Goal: Task Accomplishment & Management: Use online tool/utility

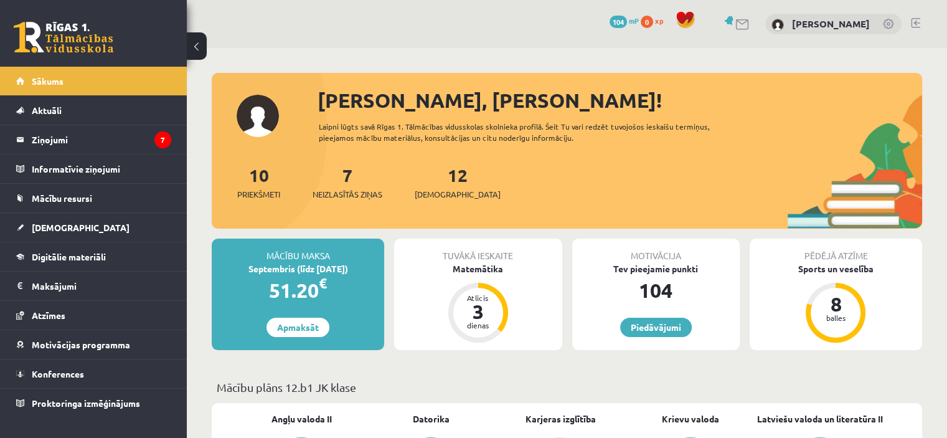
click at [661, 324] on link "Piedāvājumi" at bounding box center [656, 327] width 72 height 19
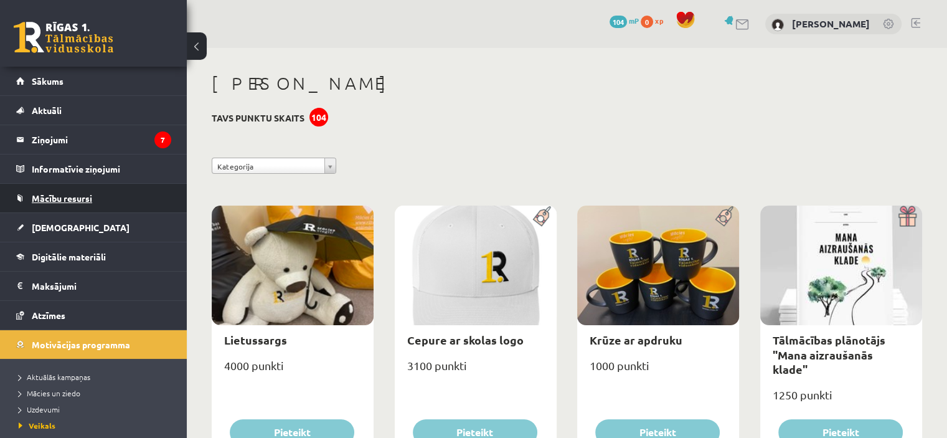
click at [110, 196] on link "Mācību resursi" at bounding box center [93, 198] width 155 height 29
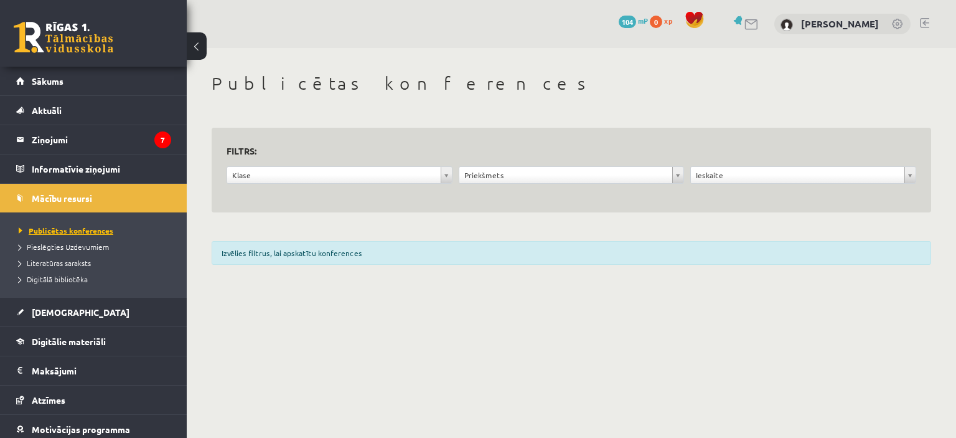
click at [101, 232] on span "Publicētas konferences" at bounding box center [66, 230] width 95 height 10
click at [98, 248] on span "Pieslēgties Uzdevumiem" at bounding box center [64, 247] width 90 height 10
click at [87, 230] on span "Publicētas konferences" at bounding box center [62, 230] width 87 height 10
click at [101, 229] on span "Publicētas konferences" at bounding box center [66, 230] width 95 height 10
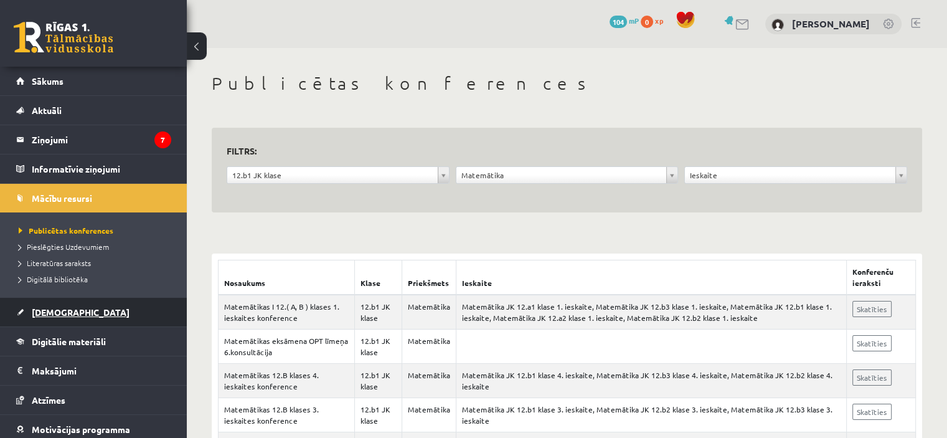
click at [95, 316] on link "[DEMOGRAPHIC_DATA]" at bounding box center [93, 312] width 155 height 29
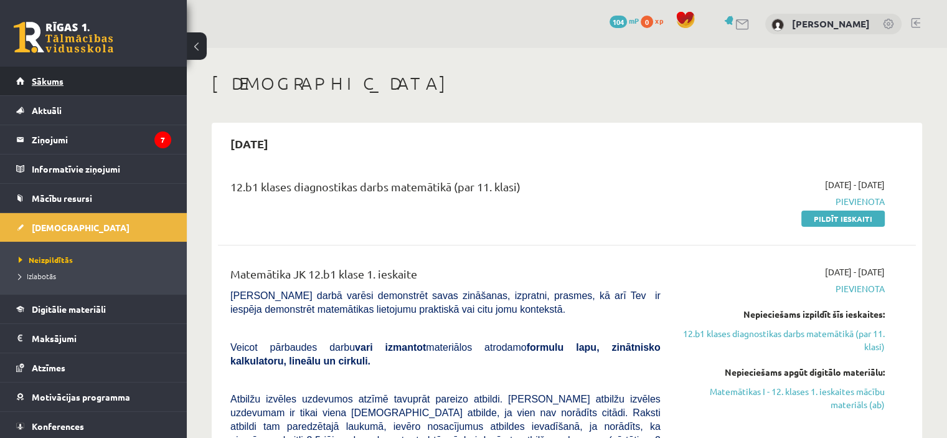
click at [142, 84] on link "Sākums" at bounding box center [93, 81] width 155 height 29
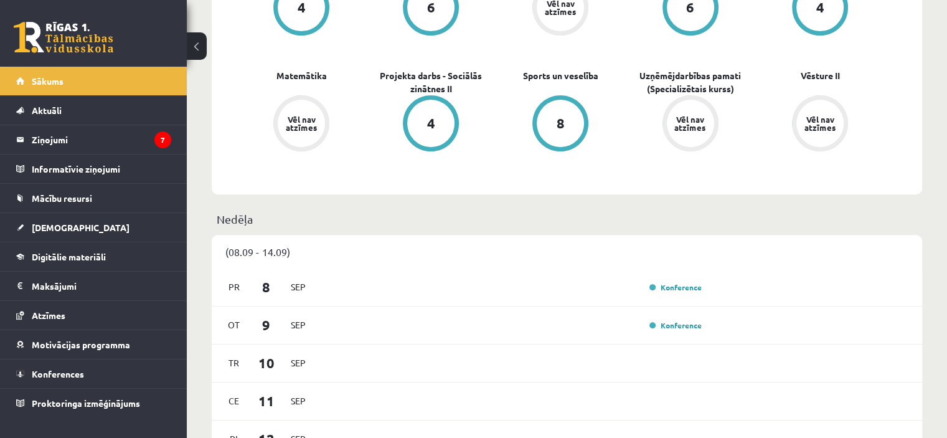
scroll to position [458, 0]
click at [676, 289] on link "Konference" at bounding box center [675, 286] width 52 height 10
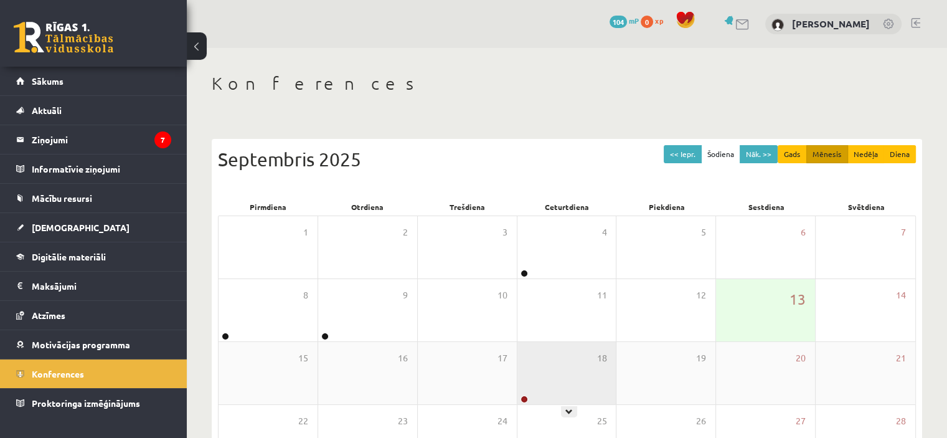
click at [565, 393] on div "18" at bounding box center [566, 373] width 99 height 62
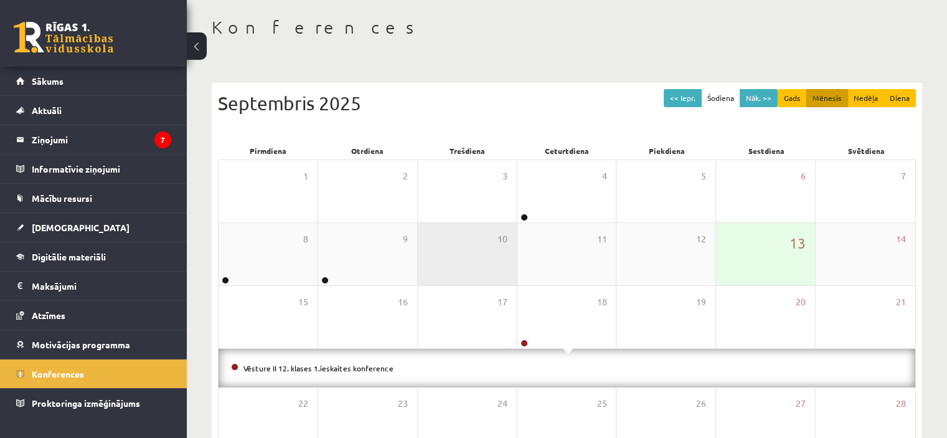
scroll to position [57, 0]
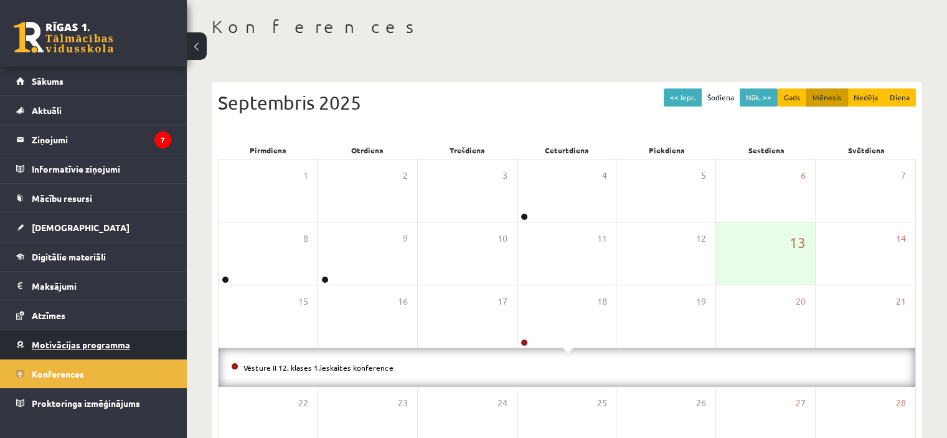
click at [122, 339] on span "Motivācijas programma" at bounding box center [81, 344] width 98 height 11
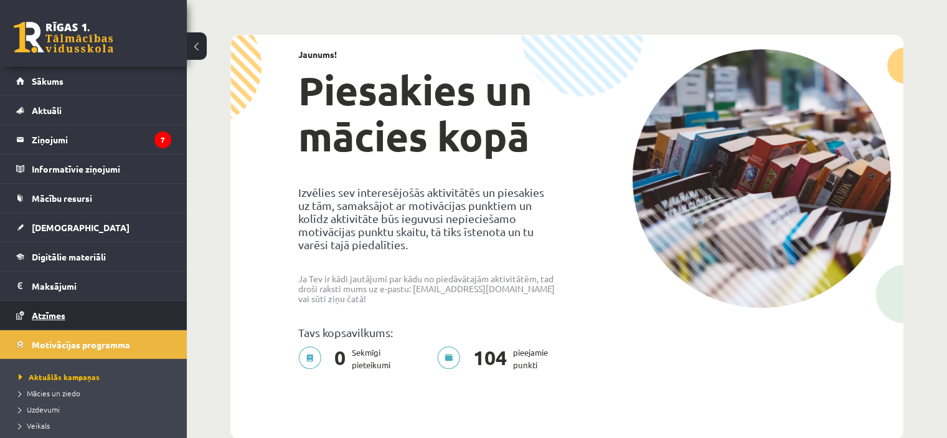
click at [138, 311] on link "Atzīmes" at bounding box center [93, 315] width 155 height 29
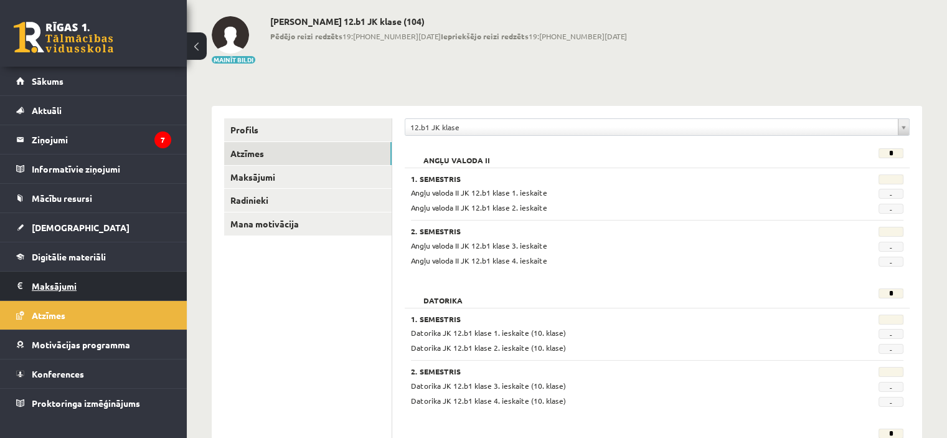
click at [106, 288] on legend "Maksājumi 0" at bounding box center [101, 285] width 139 height 29
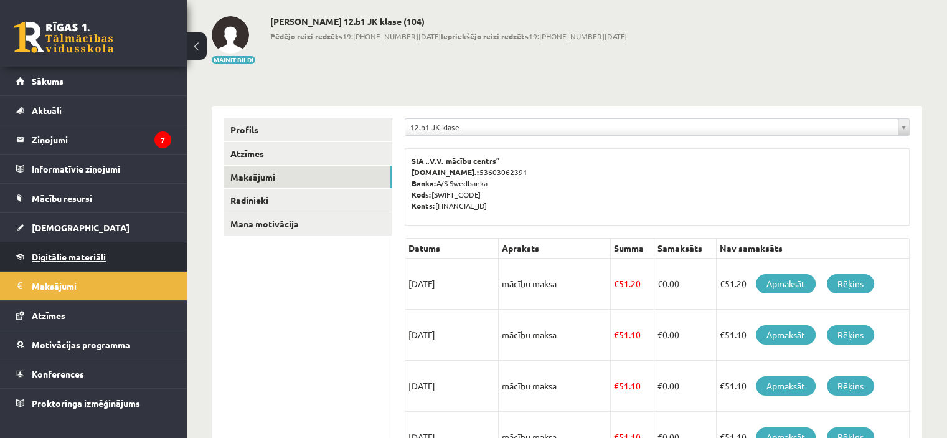
click at [111, 263] on link "Digitālie materiāli" at bounding box center [93, 256] width 155 height 29
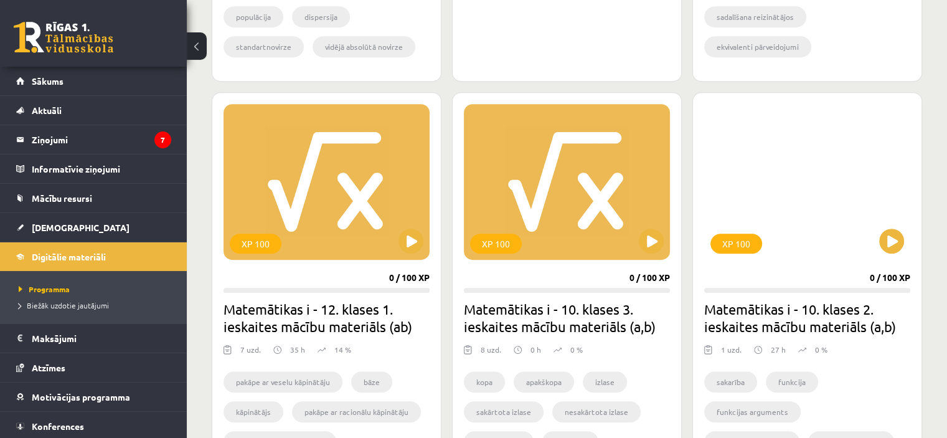
scroll to position [664, 0]
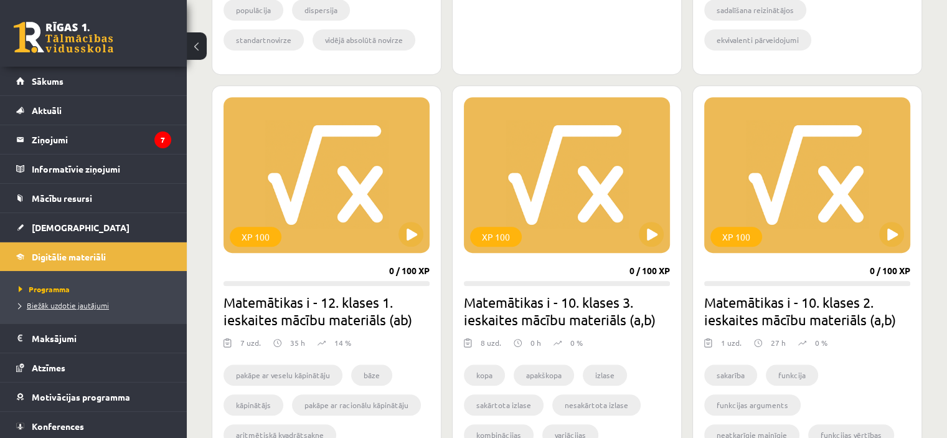
click at [90, 308] on link "Biežāk uzdotie jautājumi" at bounding box center [97, 305] width 156 height 11
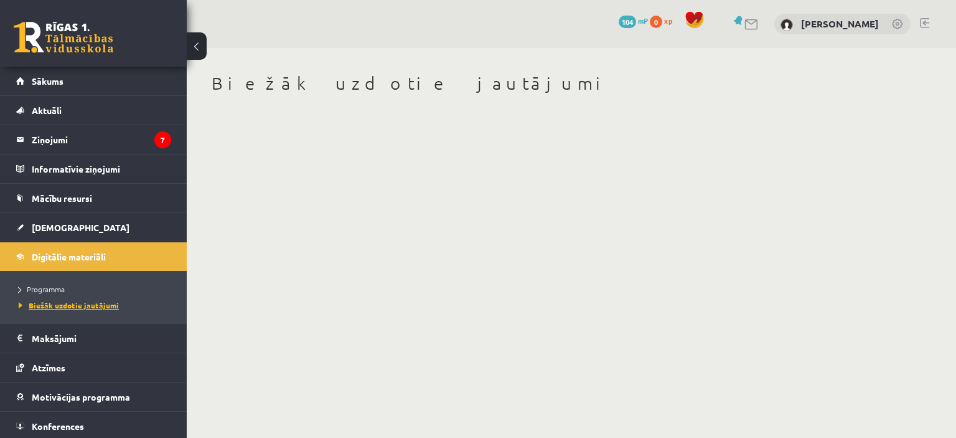
click at [90, 301] on span "Biežāk uzdotie jautājumi" at bounding box center [69, 305] width 100 height 10
click at [45, 285] on span "Programma" at bounding box center [42, 289] width 46 height 10
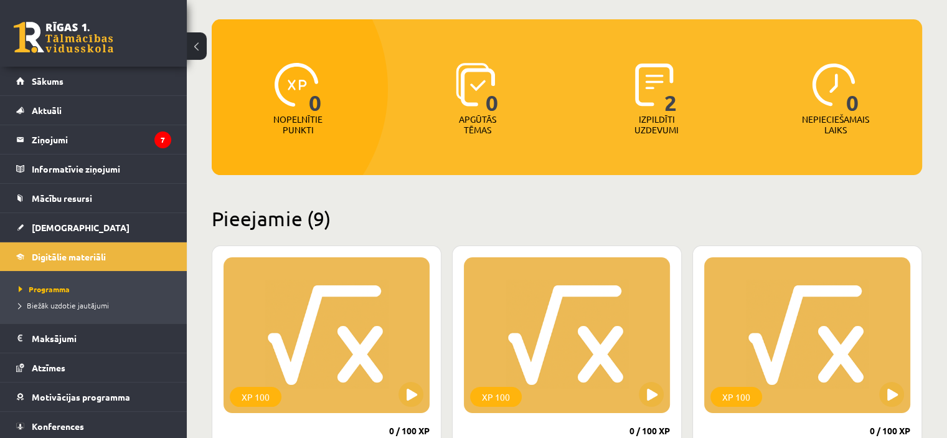
scroll to position [112, 0]
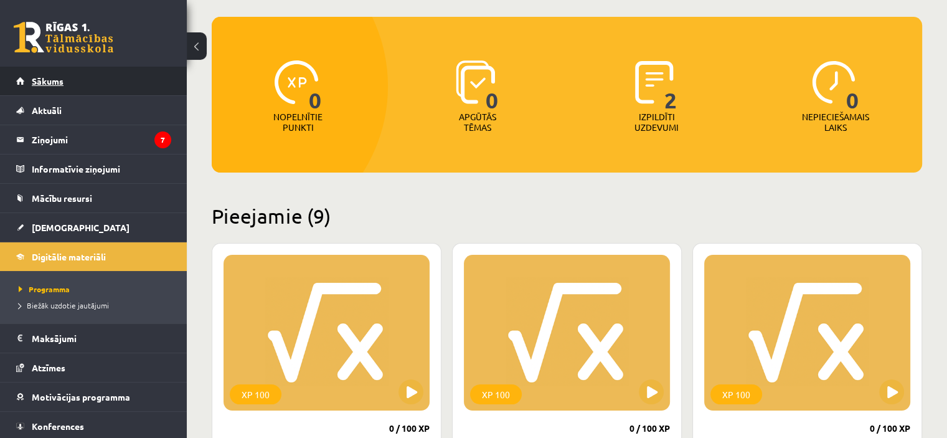
click at [93, 77] on link "Sākums" at bounding box center [93, 81] width 155 height 29
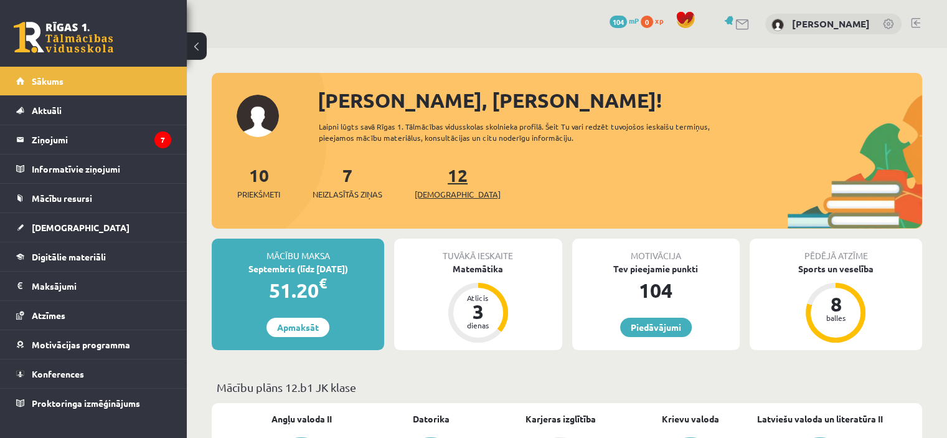
click at [445, 182] on link "12 Ieskaites" at bounding box center [458, 182] width 86 height 37
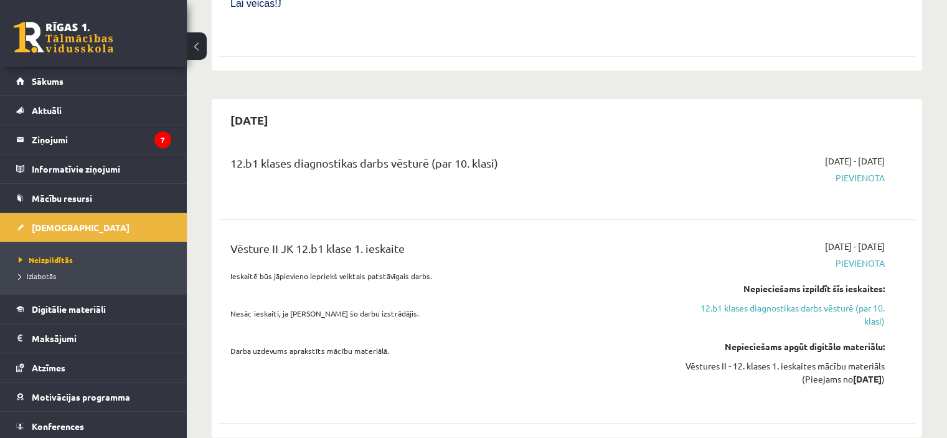
scroll to position [742, 0]
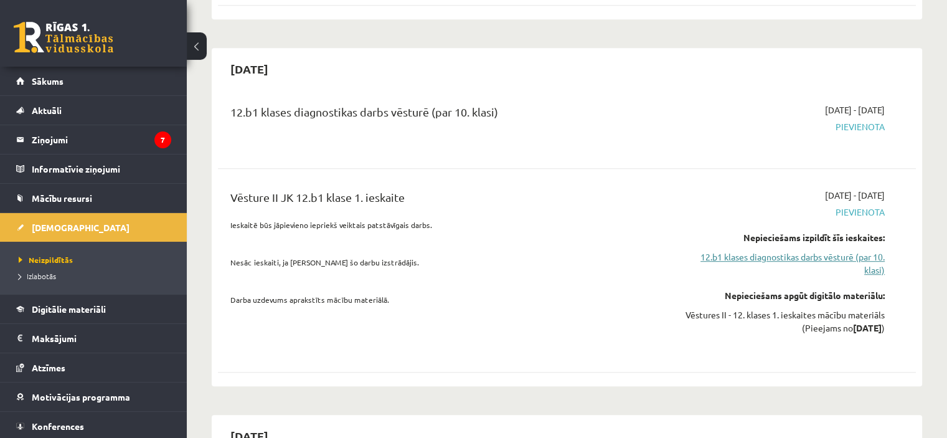
click at [830, 250] on link "12.b1 klases diagnostikas darbs vēsturē (par 10. klasi)" at bounding box center [781, 263] width 205 height 26
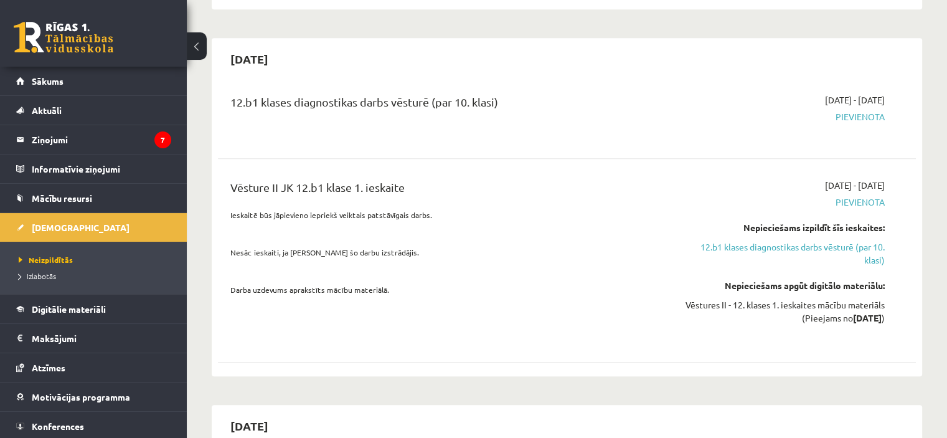
scroll to position [751, 0]
click at [867, 242] on link "12.b1 klases diagnostikas darbs vēsturē (par 10. klasi)" at bounding box center [781, 255] width 205 height 26
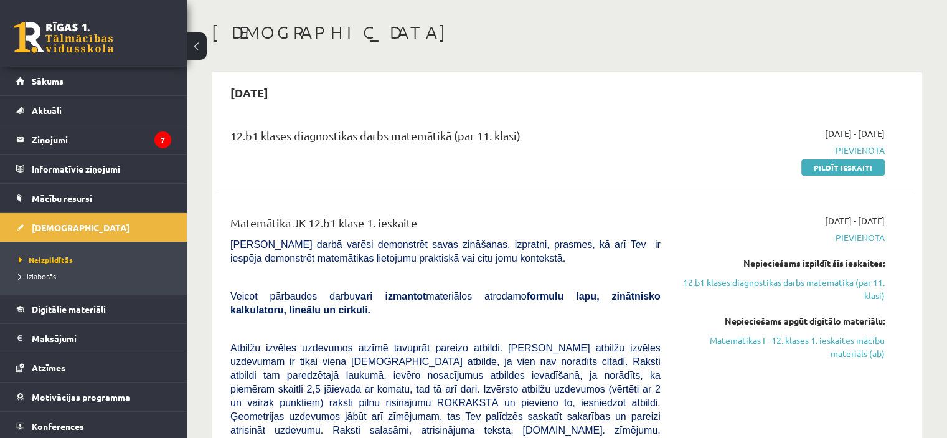
scroll to position [64, 0]
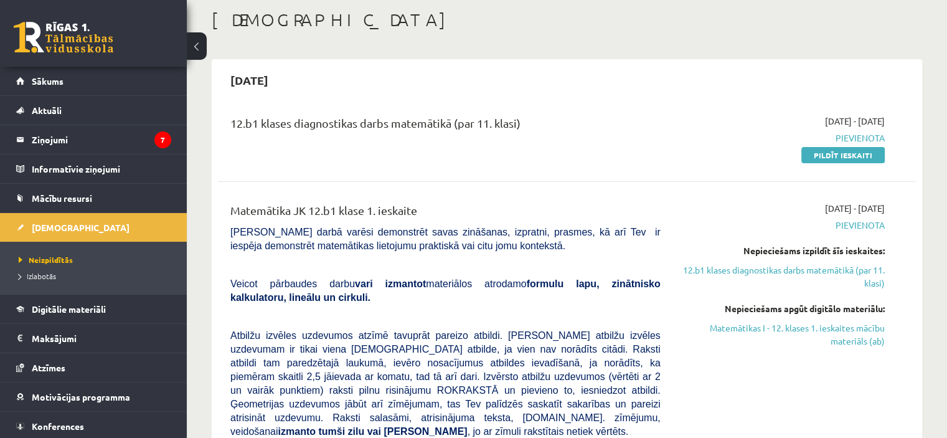
click at [836, 370] on div "2025-09-01 - 2025-09-15 Pievienota Nepieciešams izpildīt šīs ieskaites: 12.b1 k…" at bounding box center [782, 433] width 224 height 462
click at [833, 274] on link "12.b1 klases diagnostikas darbs matemātikā (par 11. klasi)" at bounding box center [781, 276] width 205 height 26
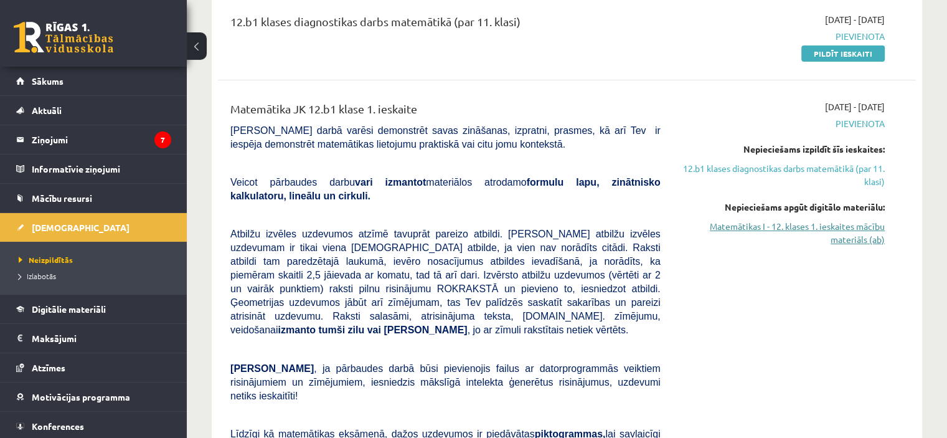
click at [857, 232] on link "Matemātikas I - 12. klases 1. ieskaites mācību materiāls (ab)" at bounding box center [781, 233] width 205 height 26
click at [844, 227] on link "Matemātikas I - 12. klases 1. ieskaites mācību materiāls (ab)" at bounding box center [781, 233] width 205 height 26
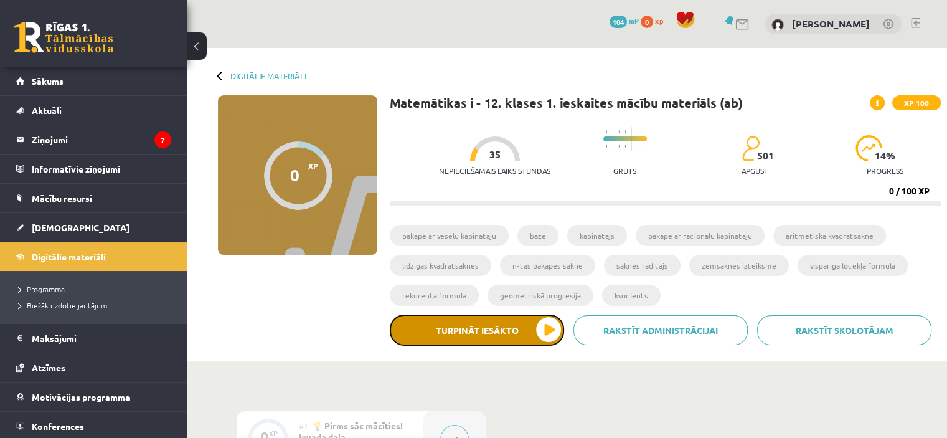
click at [543, 323] on button "Turpināt iesākto" at bounding box center [477, 329] width 174 height 31
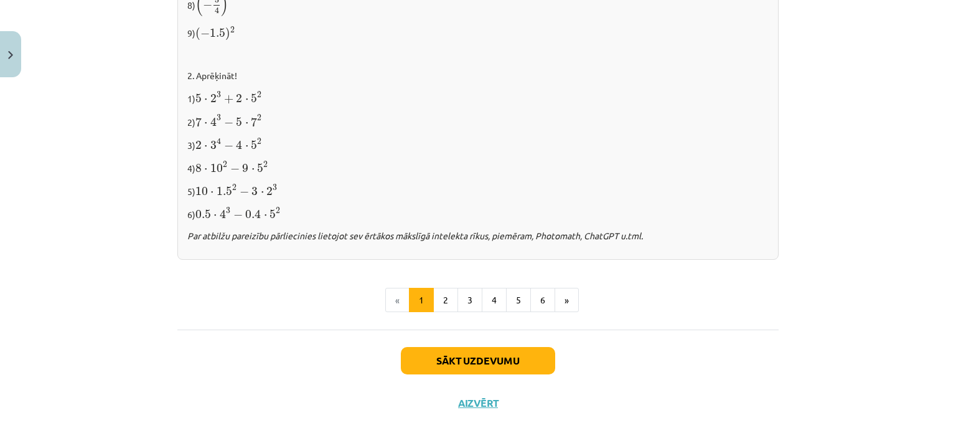
scroll to position [1330, 0]
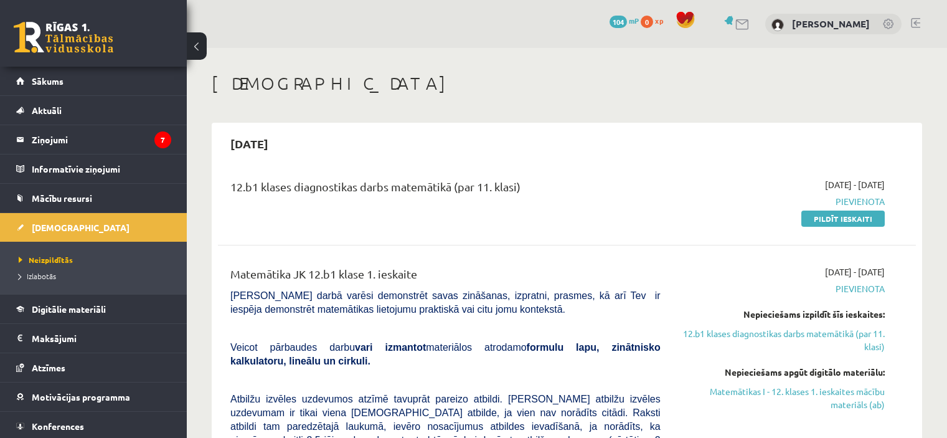
scroll to position [165, 0]
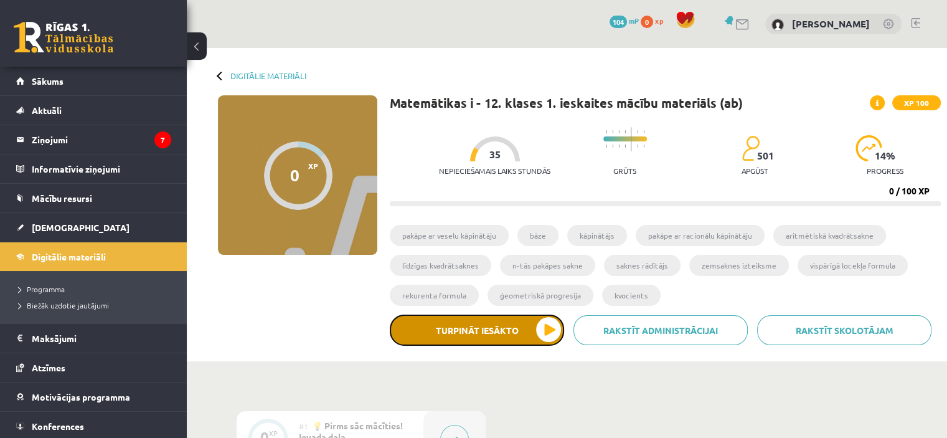
click at [502, 324] on button "Turpināt iesākto" at bounding box center [477, 329] width 174 height 31
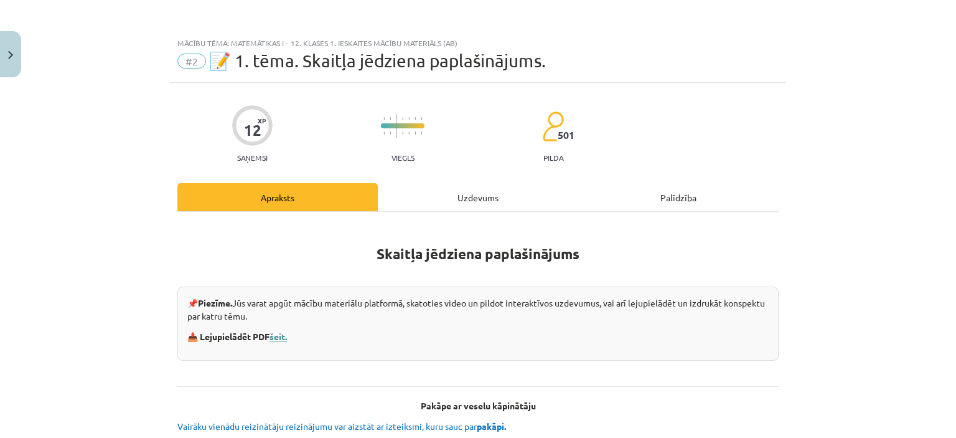
click at [279, 336] on link "šeit." at bounding box center [278, 336] width 17 height 11
click at [480, 193] on div "Uzdevums" at bounding box center [478, 197] width 201 height 28
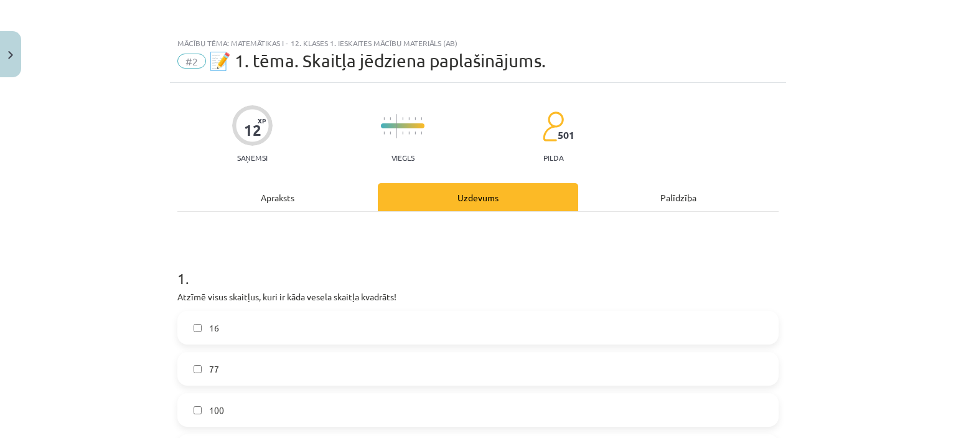
click at [691, 202] on div "Palīdzība" at bounding box center [678, 197] width 201 height 28
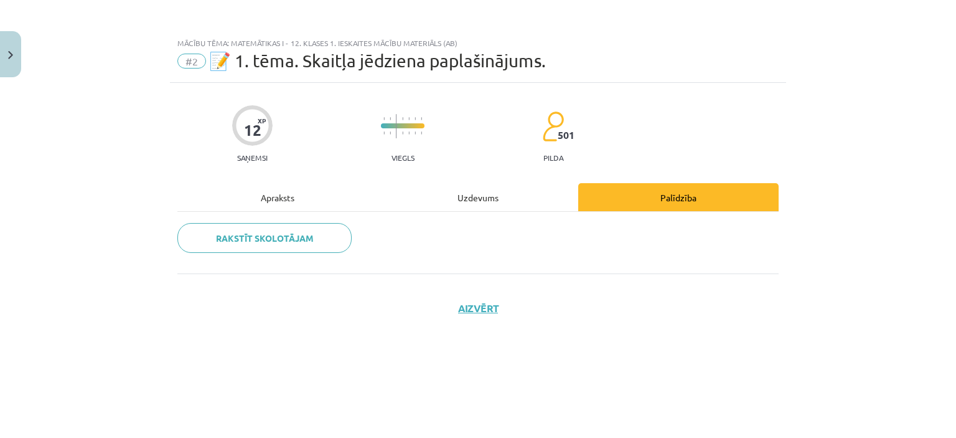
click at [473, 201] on div "Uzdevums" at bounding box center [478, 197] width 201 height 28
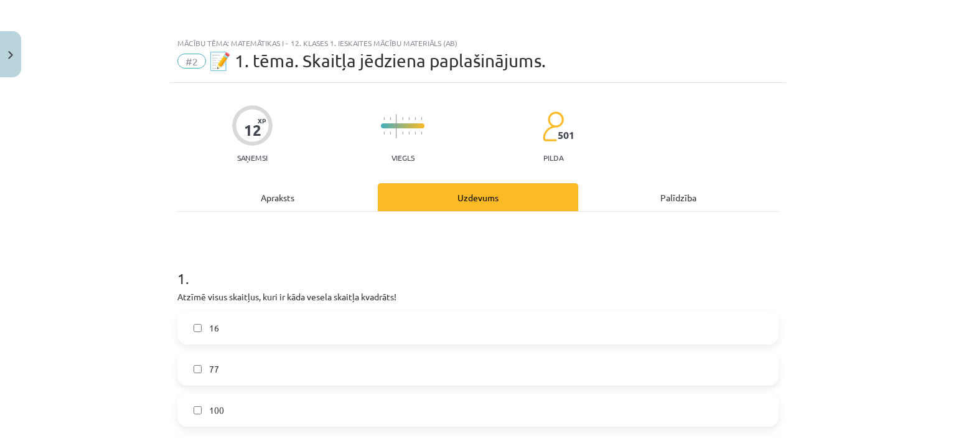
click at [291, 196] on div "Apraksts" at bounding box center [277, 197] width 201 height 28
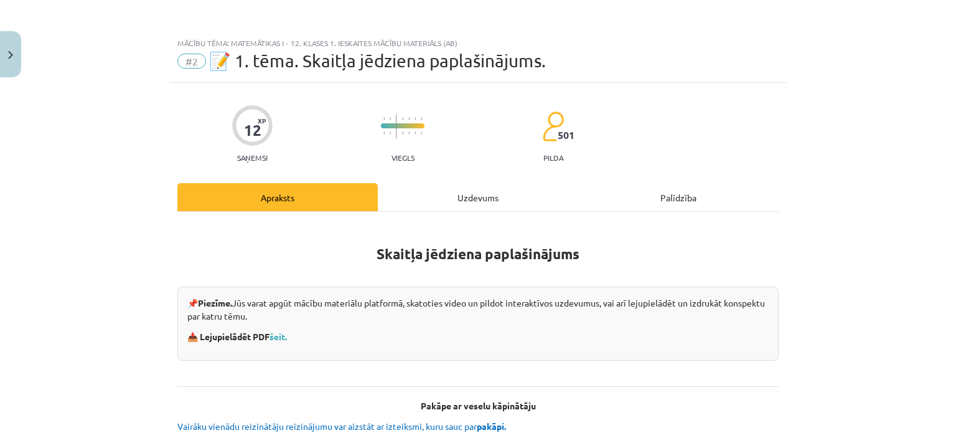
scroll to position [31, 0]
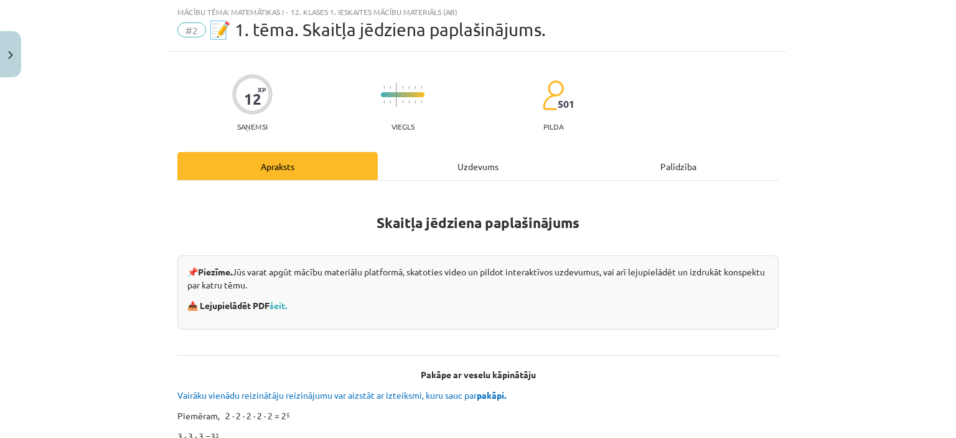
click at [484, 163] on div "Uzdevums" at bounding box center [478, 166] width 201 height 28
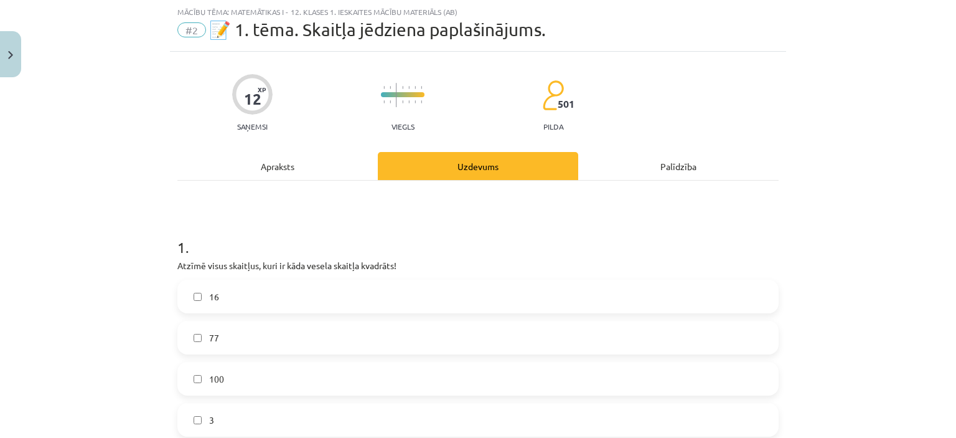
click at [267, 164] on div "Apraksts" at bounding box center [277, 166] width 201 height 28
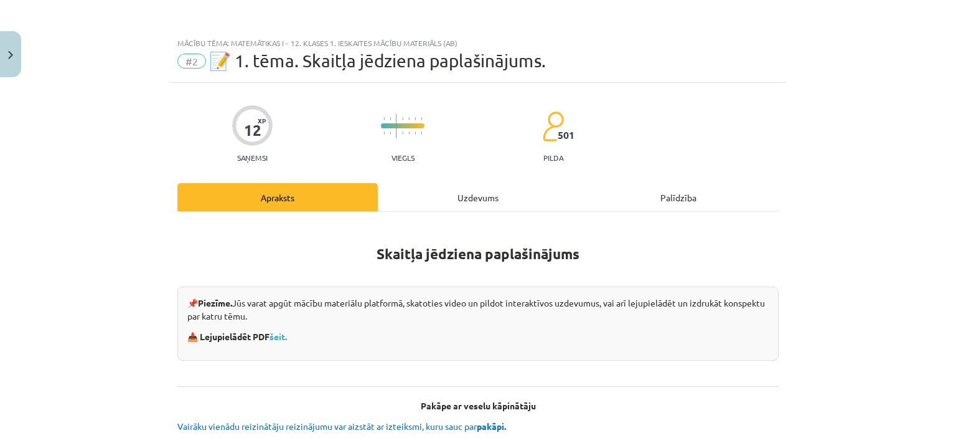
scroll to position [0, 0]
drag, startPoint x: 605, startPoint y: 138, endPoint x: 593, endPoint y: 143, distance: 12.8
click at [593, 143] on div "12 XP Saņemsi Viegls 501 pilda" at bounding box center [478, 130] width 602 height 64
click at [279, 336] on link "šeit." at bounding box center [278, 336] width 17 height 11
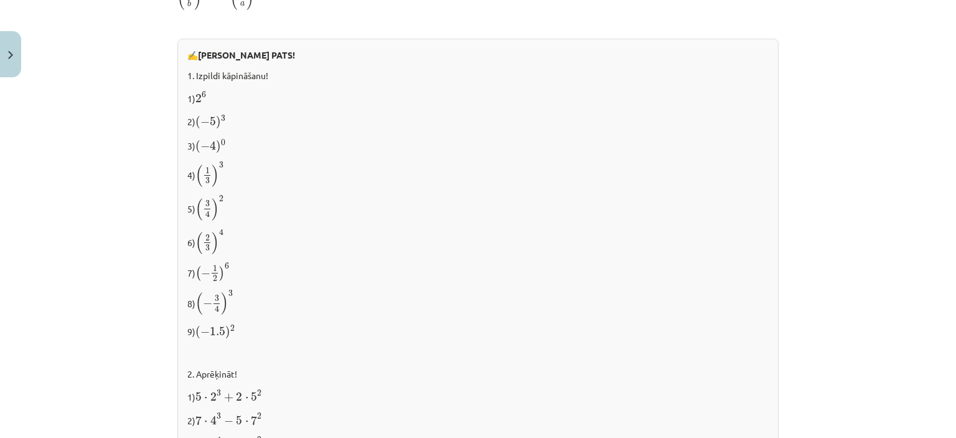
scroll to position [1019, 0]
click at [206, 99] on p "1) 2 6 2 6" at bounding box center [478, 98] width 582 height 16
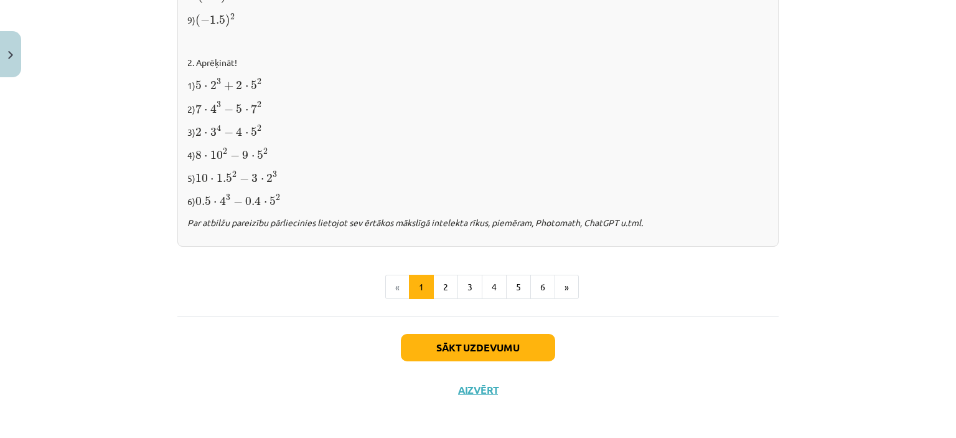
scroll to position [1330, 0]
click at [433, 278] on button "2" at bounding box center [445, 287] width 25 height 25
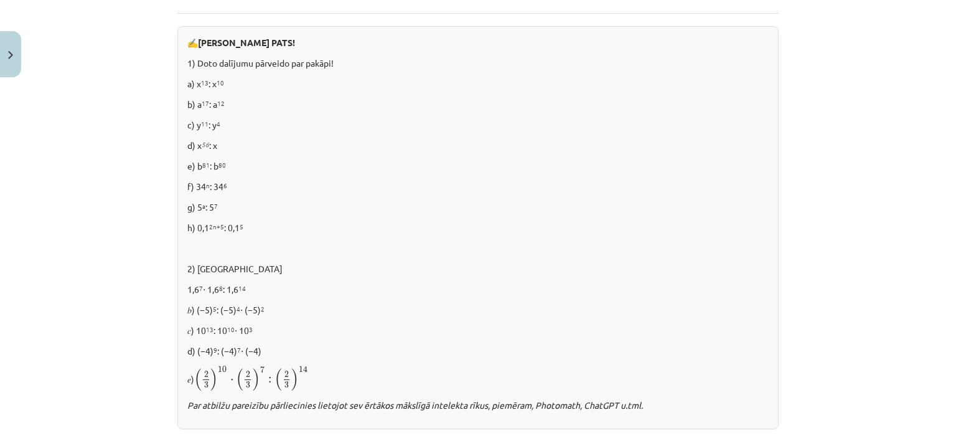
scroll to position [882, 0]
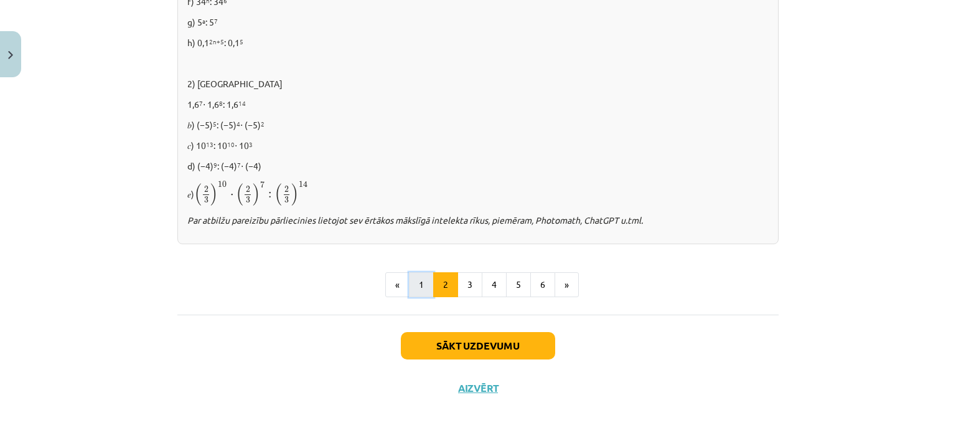
click at [415, 281] on button "1" at bounding box center [421, 284] width 25 height 25
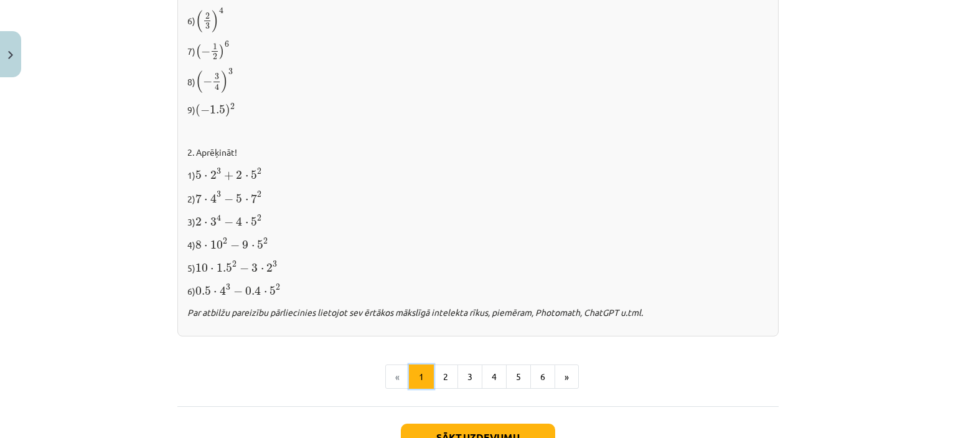
scroll to position [1330, 0]
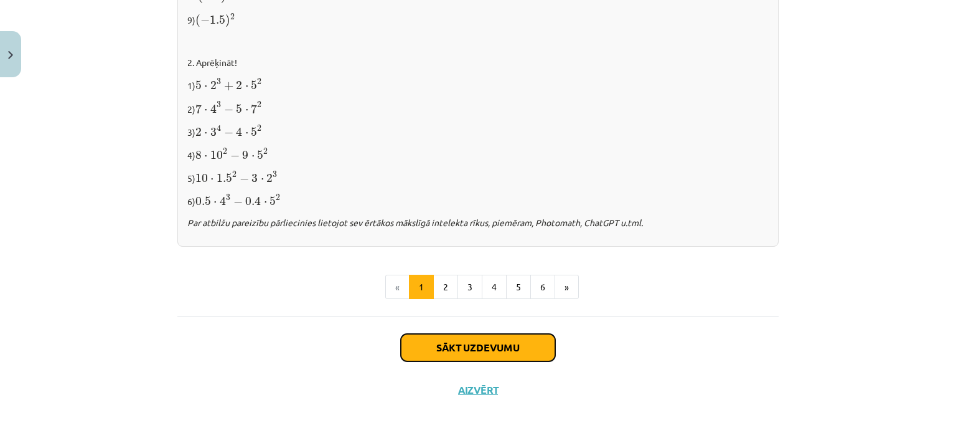
click at [498, 346] on button "Sākt uzdevumu" at bounding box center [478, 347] width 154 height 27
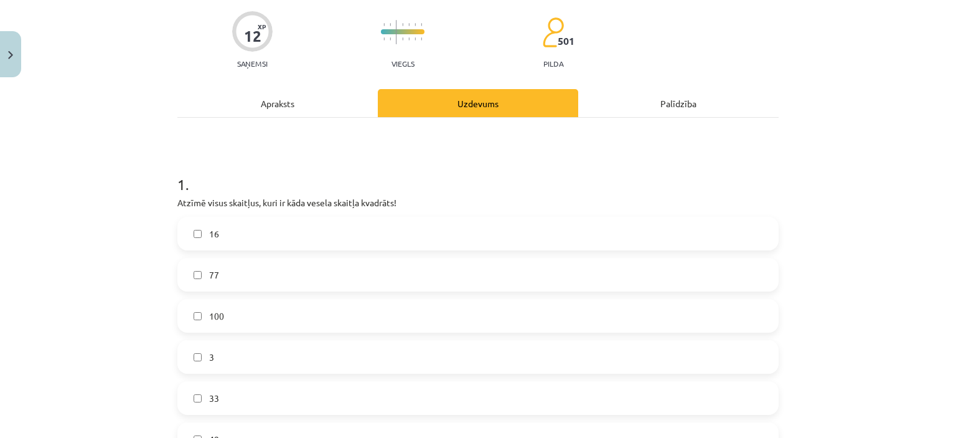
scroll to position [0, 0]
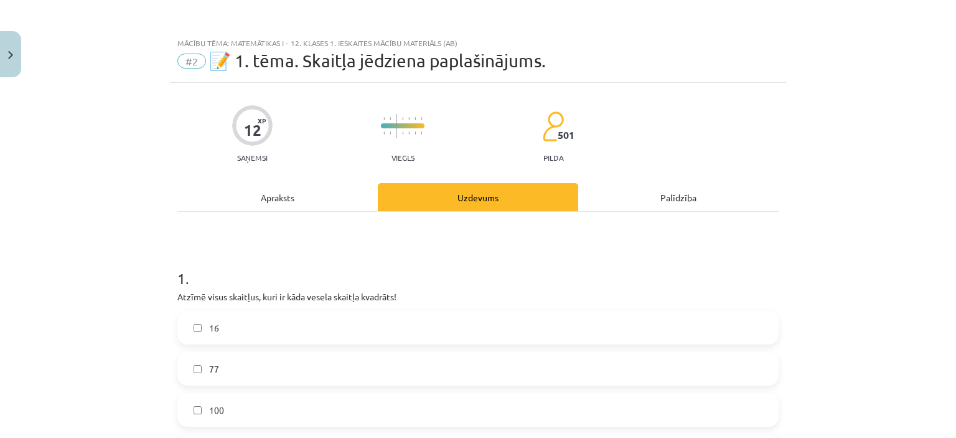
click at [285, 199] on div "Apraksts" at bounding box center [277, 197] width 201 height 28
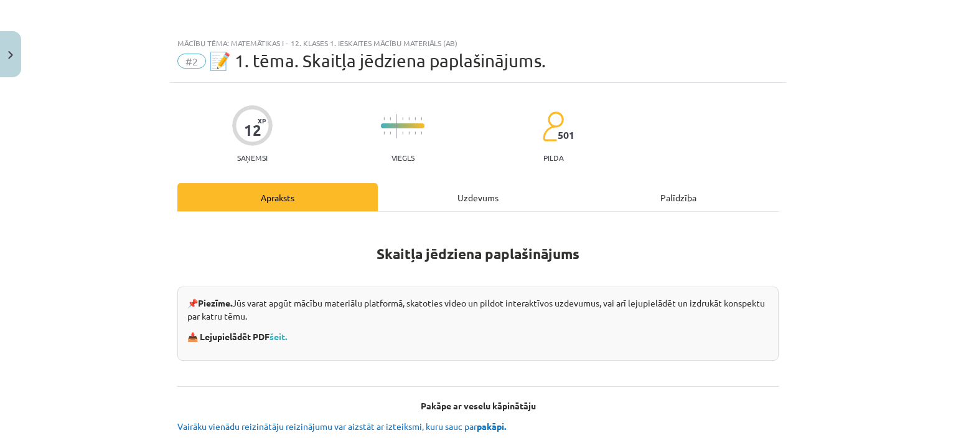
click at [463, 194] on div "Uzdevums" at bounding box center [478, 197] width 201 height 28
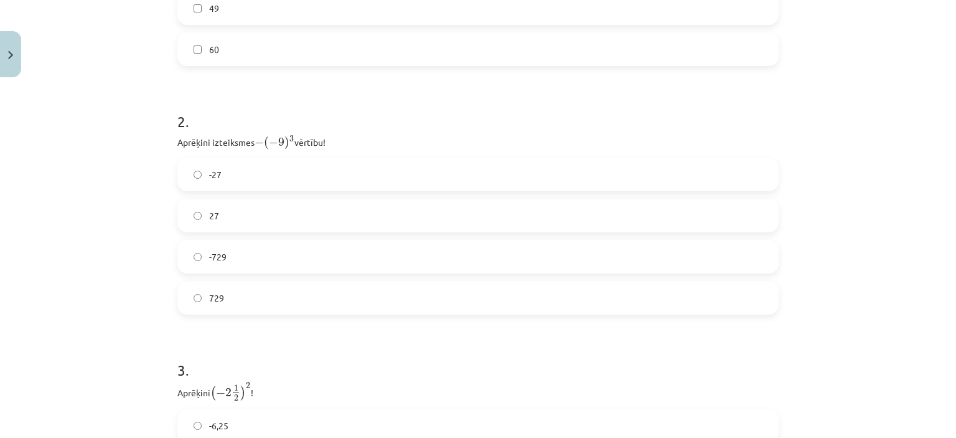
scroll to position [524, 0]
click at [318, 301] on label "729" at bounding box center [478, 298] width 599 height 31
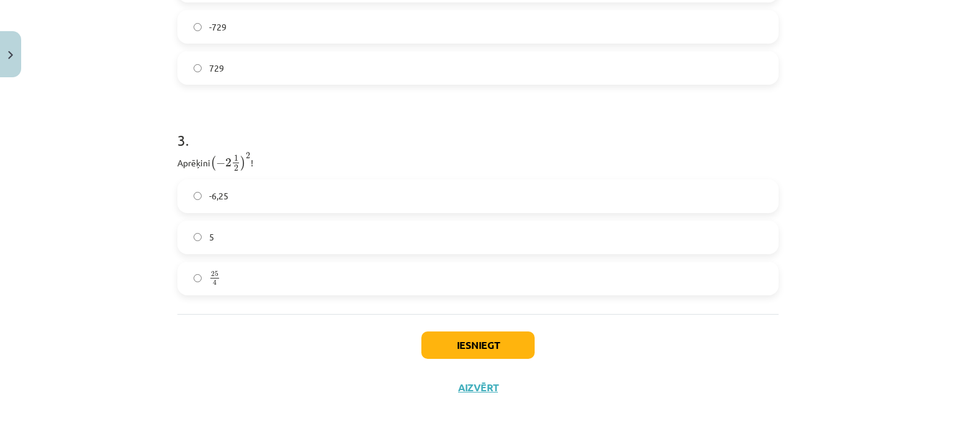
scroll to position [755, 0]
click at [256, 274] on label "25 4 25 4" at bounding box center [478, 278] width 599 height 31
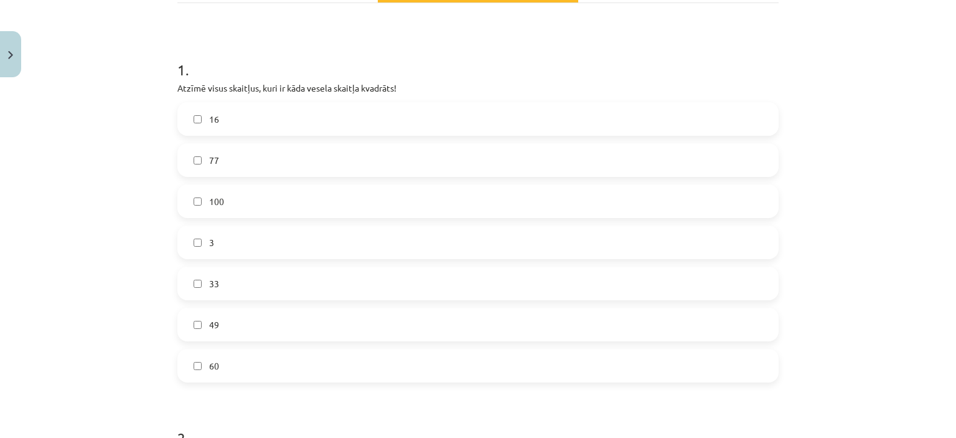
scroll to position [209, 0]
click at [288, 115] on label "16" at bounding box center [478, 118] width 599 height 31
click at [258, 197] on label "100" at bounding box center [478, 200] width 599 height 31
click at [254, 349] on label "60" at bounding box center [478, 364] width 599 height 31
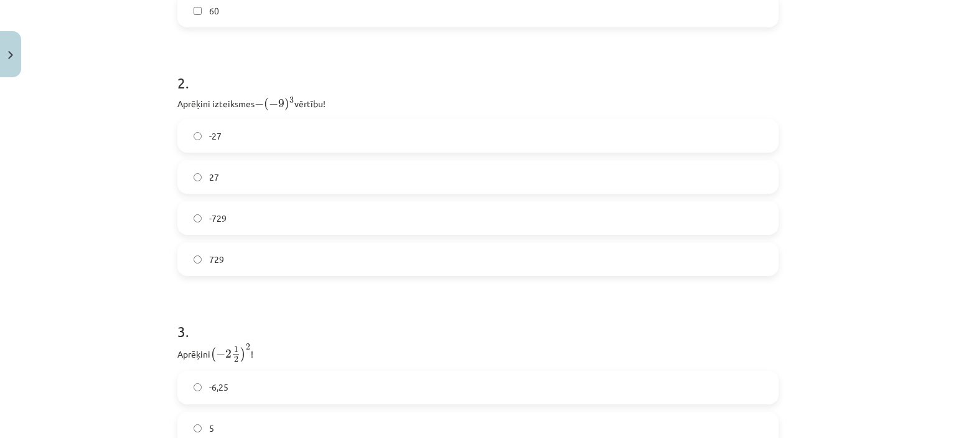
scroll to position [755, 0]
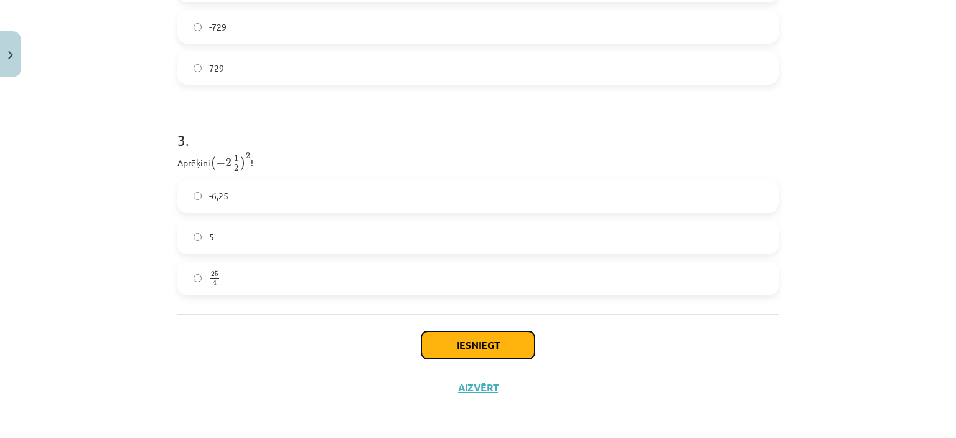
click at [489, 343] on button "Iesniegt" at bounding box center [478, 344] width 113 height 27
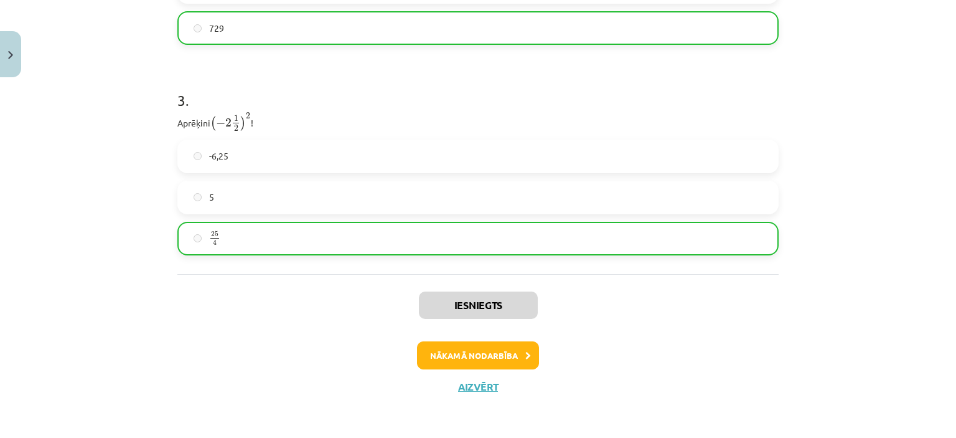
scroll to position [795, 0]
click at [526, 352] on icon at bounding box center [529, 356] width 6 height 8
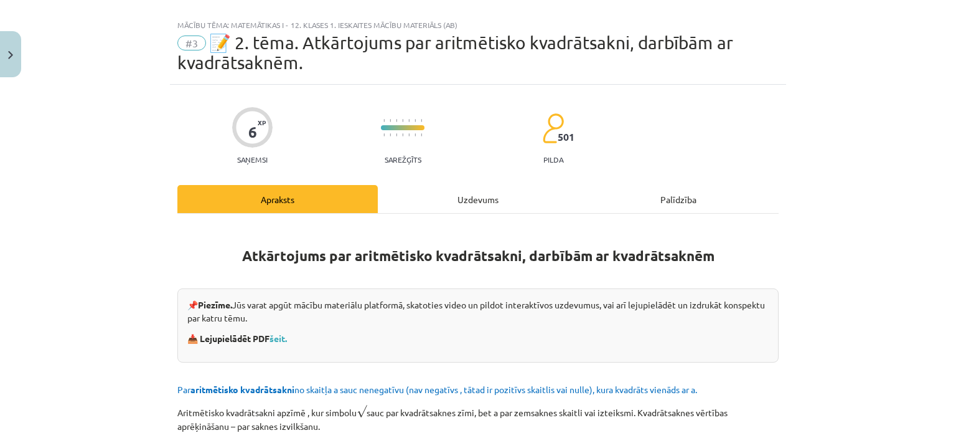
scroll to position [0, 0]
